Goal: Task Accomplishment & Management: Use online tool/utility

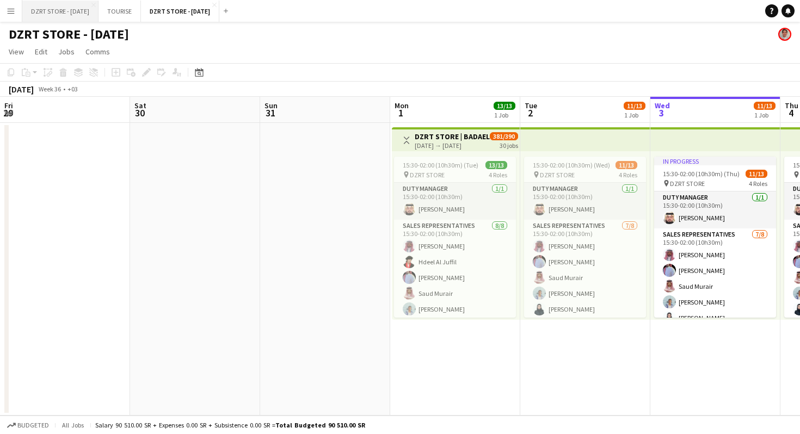
scroll to position [89, 0]
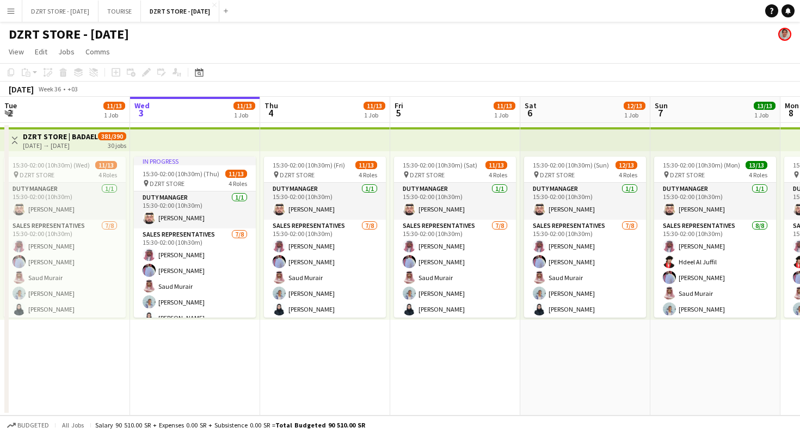
click at [197, 141] on app-top-bar at bounding box center [195, 139] width 130 height 24
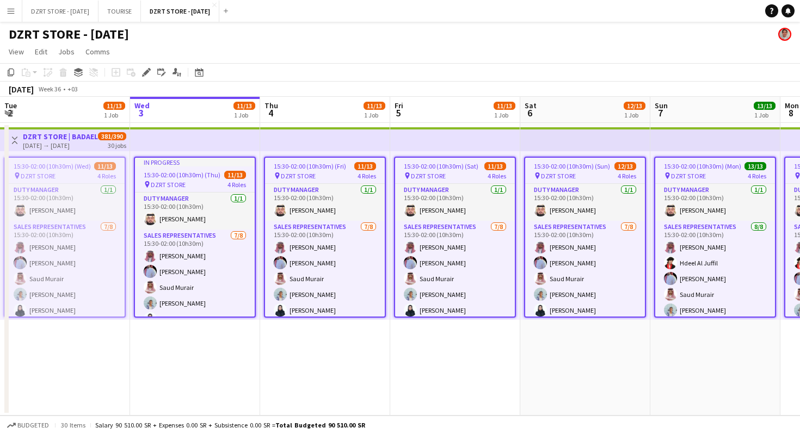
click at [329, 65] on app-toolbar "Copy Paste Paste Command V Paste with crew Command Shift V Paste linked Job [GE…" at bounding box center [400, 72] width 800 height 18
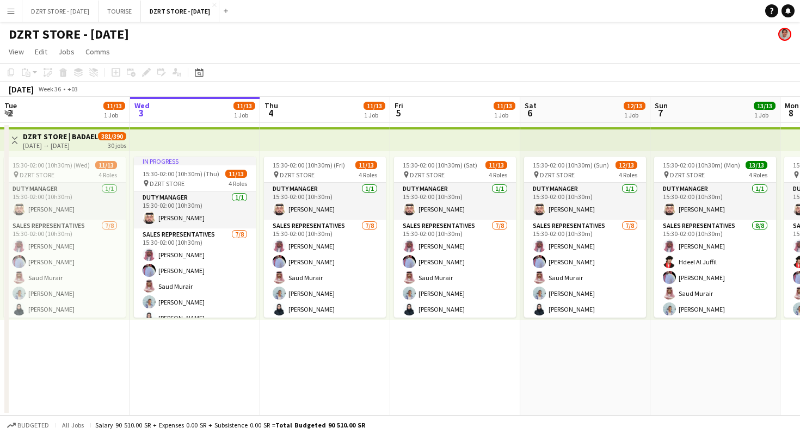
click at [189, 137] on app-top-bar at bounding box center [195, 139] width 130 height 24
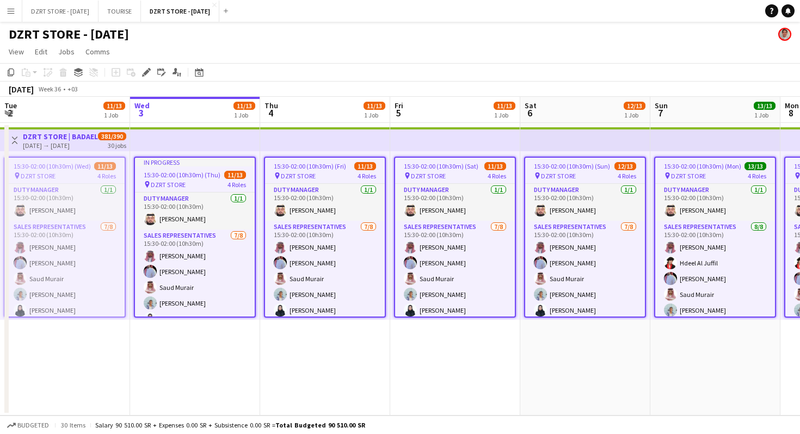
click at [402, 46] on app-page-menu "View Day view expanded Day view collapsed Month view Date picker Jump to [DATE]…" at bounding box center [400, 52] width 800 height 21
